Goal: Task Accomplishment & Management: Manage account settings

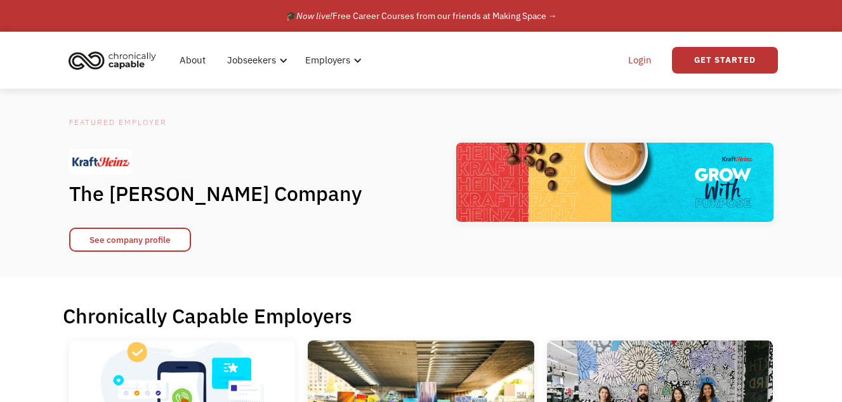
click at [649, 58] on link "Login" at bounding box center [639, 60] width 39 height 41
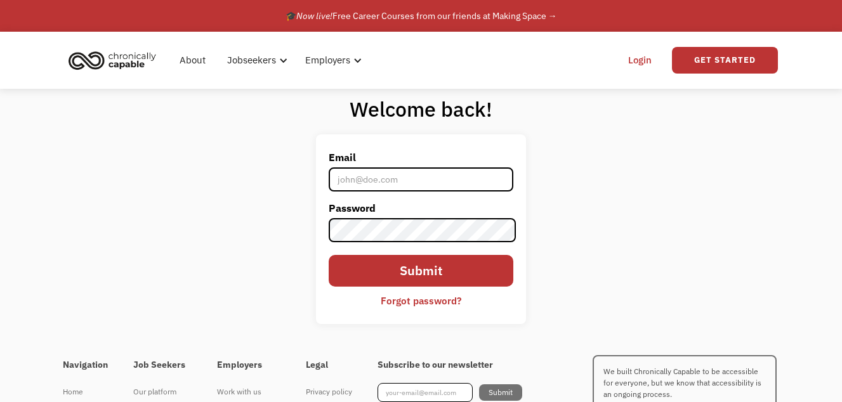
click at [377, 185] on input "Email" at bounding box center [421, 179] width 185 height 24
type input "isthismicon@aol.com"
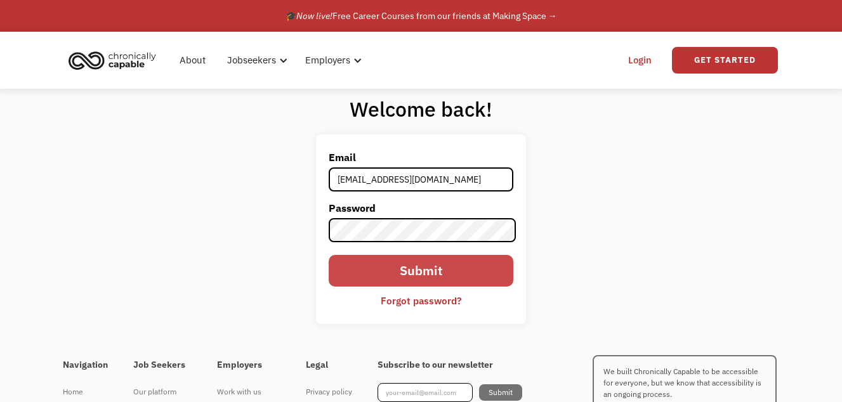
click at [426, 267] on input "Submit" at bounding box center [421, 270] width 185 height 31
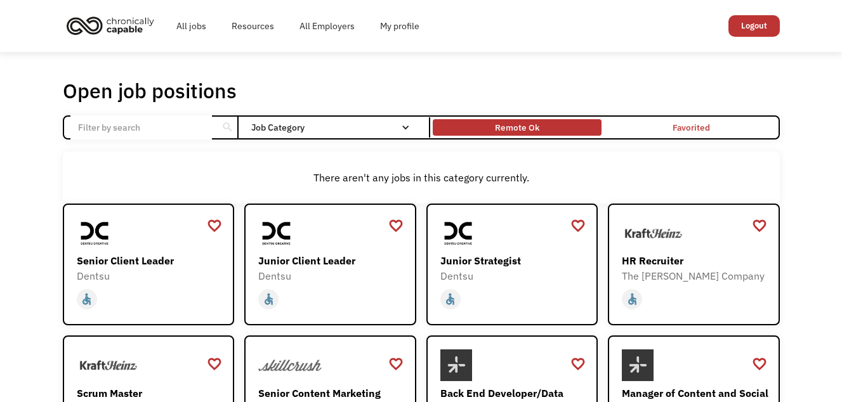
click at [507, 125] on div "Remote Ok" at bounding box center [517, 127] width 44 height 15
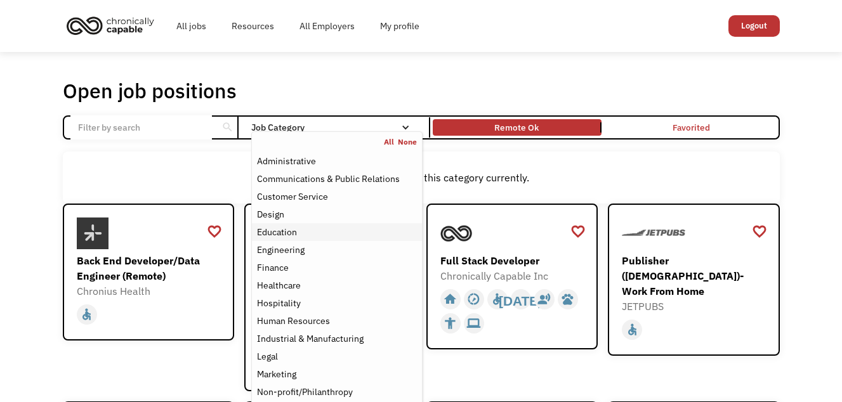
click at [285, 231] on div "Education" at bounding box center [277, 232] width 40 height 15
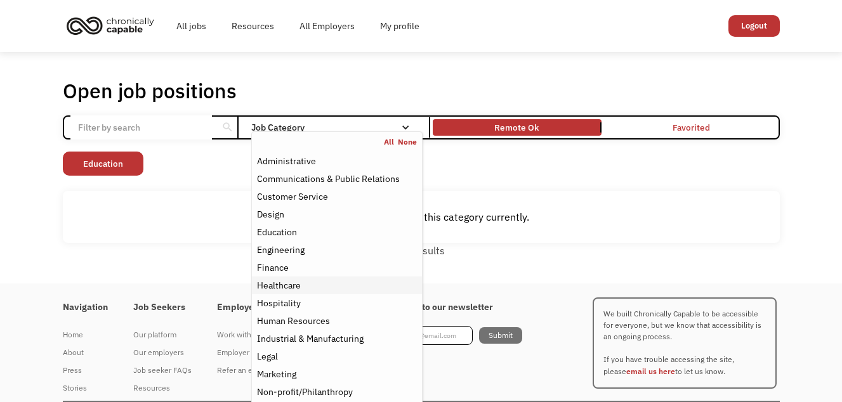
click at [276, 285] on div "Healthcare" at bounding box center [279, 285] width 44 height 15
